Goal: Task Accomplishment & Management: Manage account settings

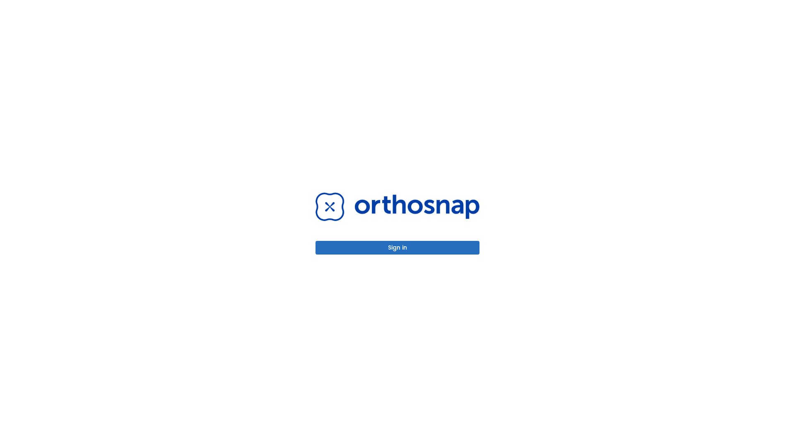
click at [398, 248] on button "Sign in" at bounding box center [398, 248] width 164 height 14
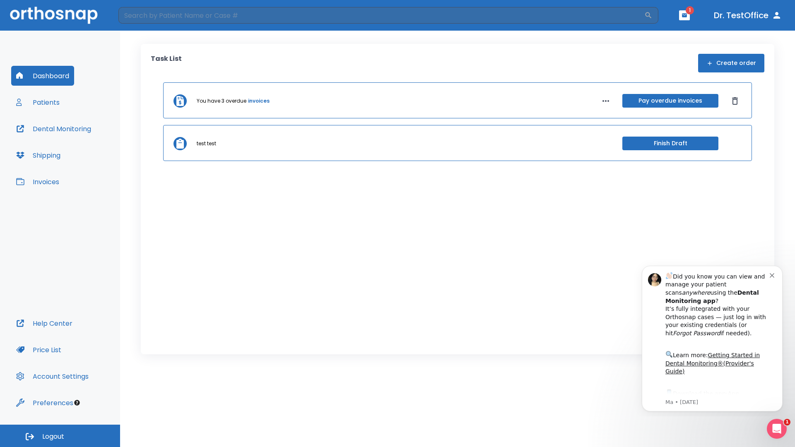
click at [60, 436] on span "Logout" at bounding box center [53, 437] width 22 height 9
